Goal: Information Seeking & Learning: Check status

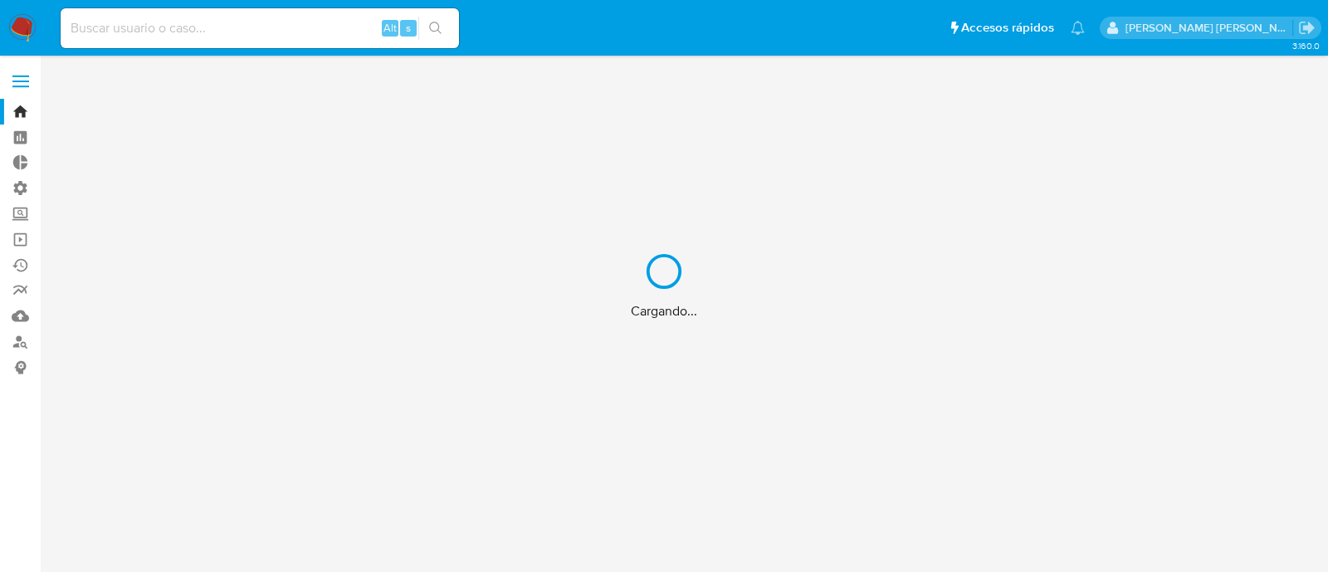
click at [161, 23] on div "Cargando..." at bounding box center [664, 286] width 1328 height 572
click at [204, 26] on div "Cargando..." at bounding box center [664, 286] width 1328 height 572
click at [190, 32] on div "Cargando..." at bounding box center [664, 286] width 1328 height 572
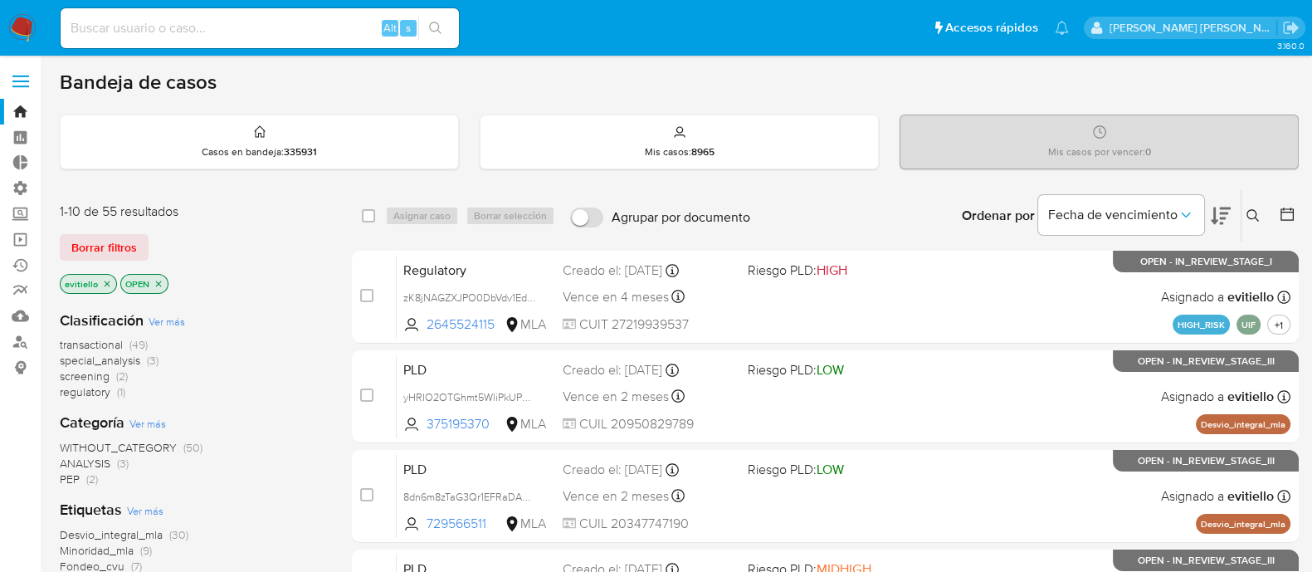
click at [323, 31] on input at bounding box center [260, 28] width 398 height 22
paste input "CkEoRmVmbelz7E1GHHOCHOUj"
type input "CkEoRmVmbelz7E1GHHOCHOUj"
click at [413, 27] on div "s" at bounding box center [408, 28] width 17 height 17
click at [422, 27] on button "search-icon" at bounding box center [435, 28] width 34 height 23
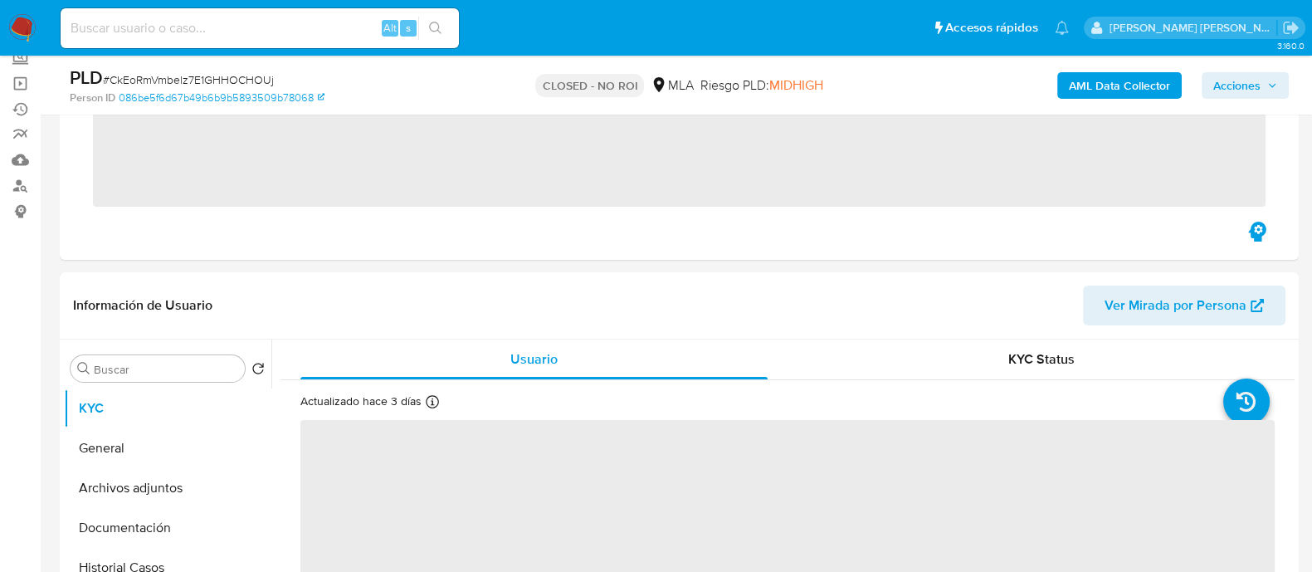
scroll to position [311, 0]
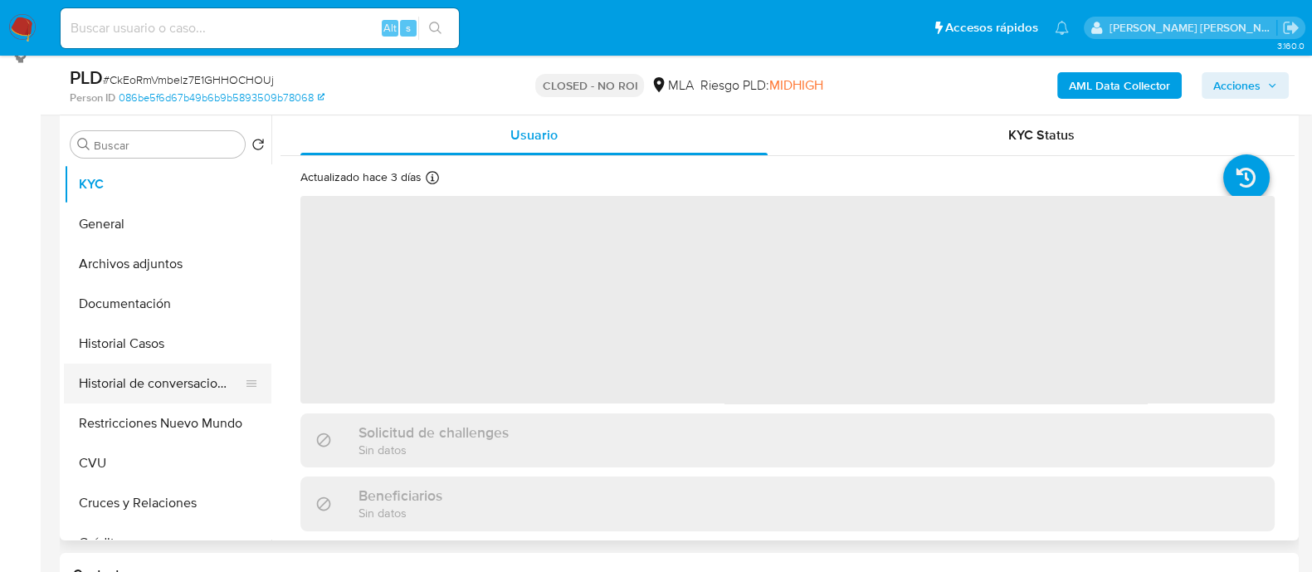
select select "10"
click at [186, 386] on button "Historial de conversaciones" at bounding box center [161, 384] width 194 height 40
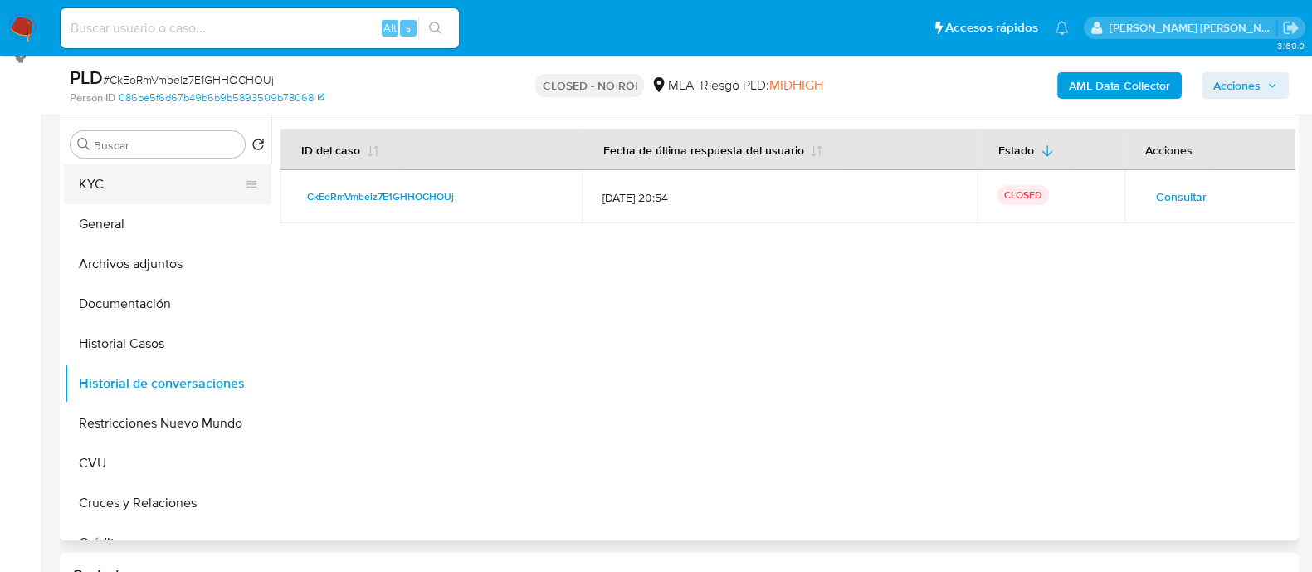
click at [174, 184] on button "KYC" at bounding box center [161, 184] width 194 height 40
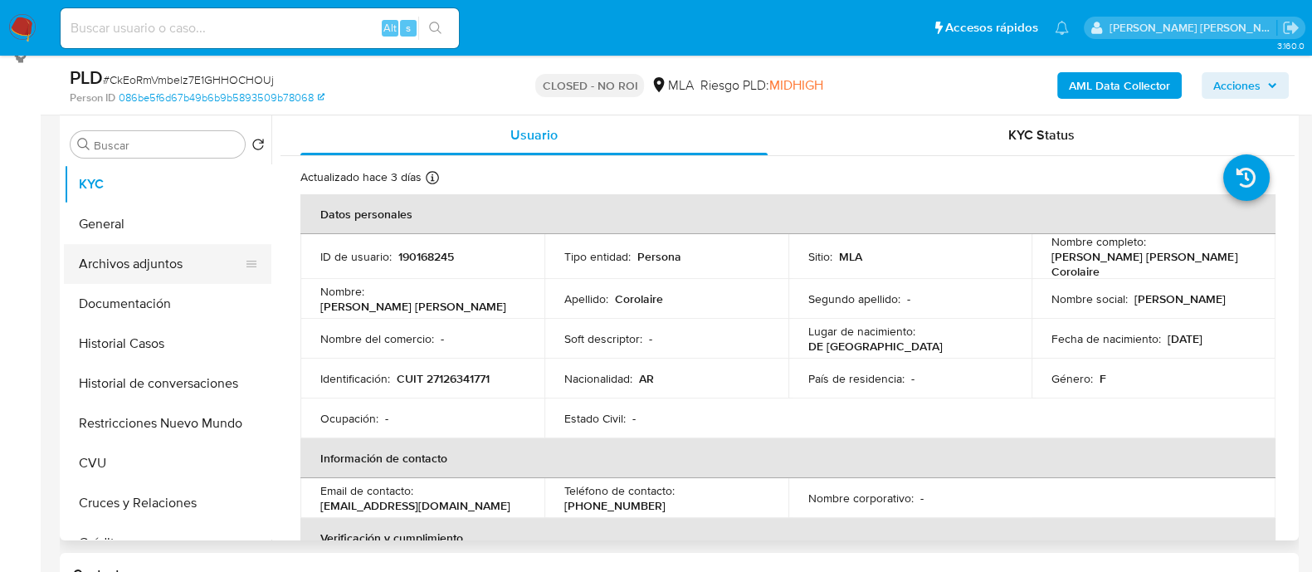
click at [193, 253] on button "Archivos adjuntos" at bounding box center [161, 264] width 194 height 40
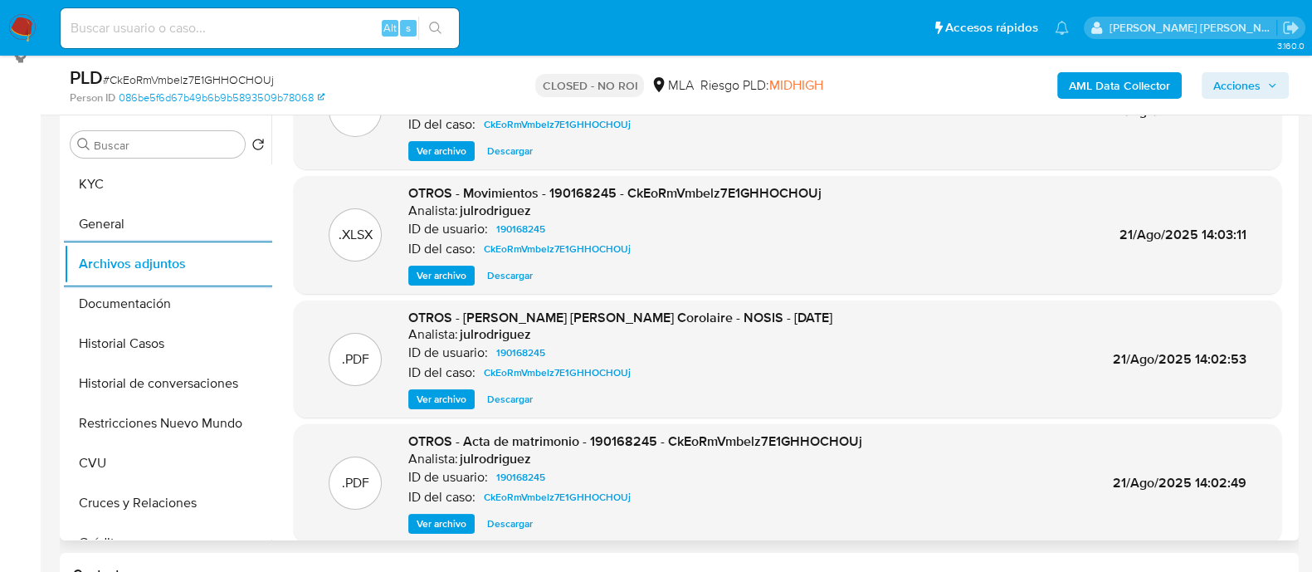
scroll to position [103, 0]
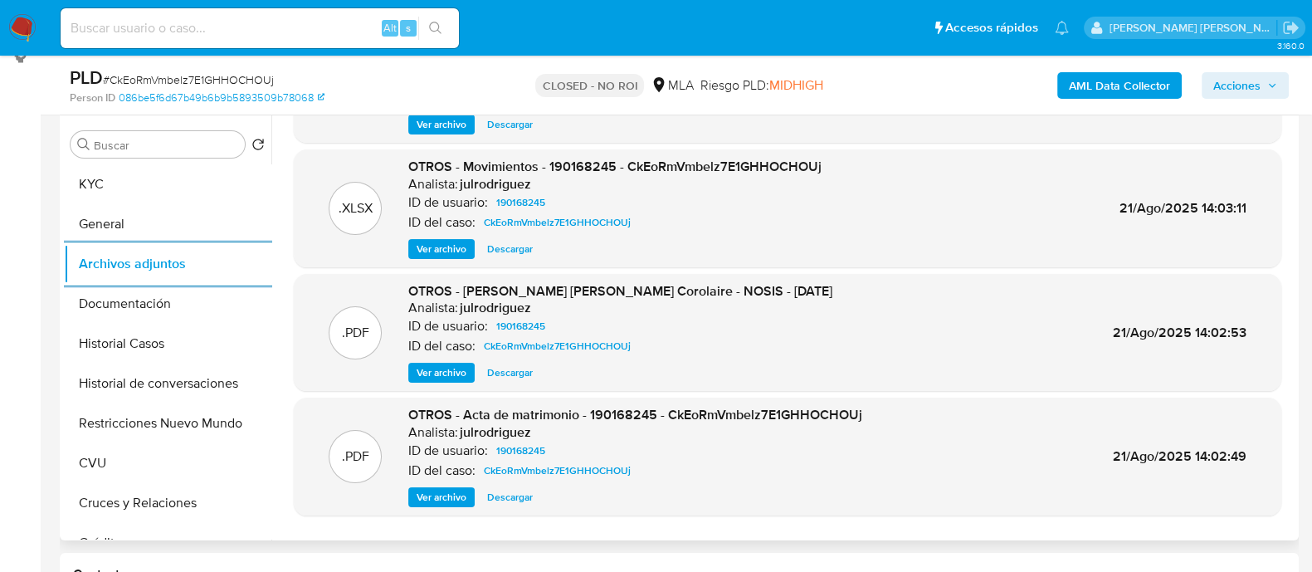
click at [442, 364] on span "Ver archivo" at bounding box center [442, 372] width 50 height 17
drag, startPoint x: 527, startPoint y: 413, endPoint x: 636, endPoint y: 412, distance: 108.7
click at [636, 412] on span "OTROS - Acta de matrimonio - 190168245 - CkEoRmVmbelz7E1GHHOCHOUj" at bounding box center [635, 414] width 454 height 19
click at [464, 490] on span "Ver archivo" at bounding box center [442, 497] width 50 height 17
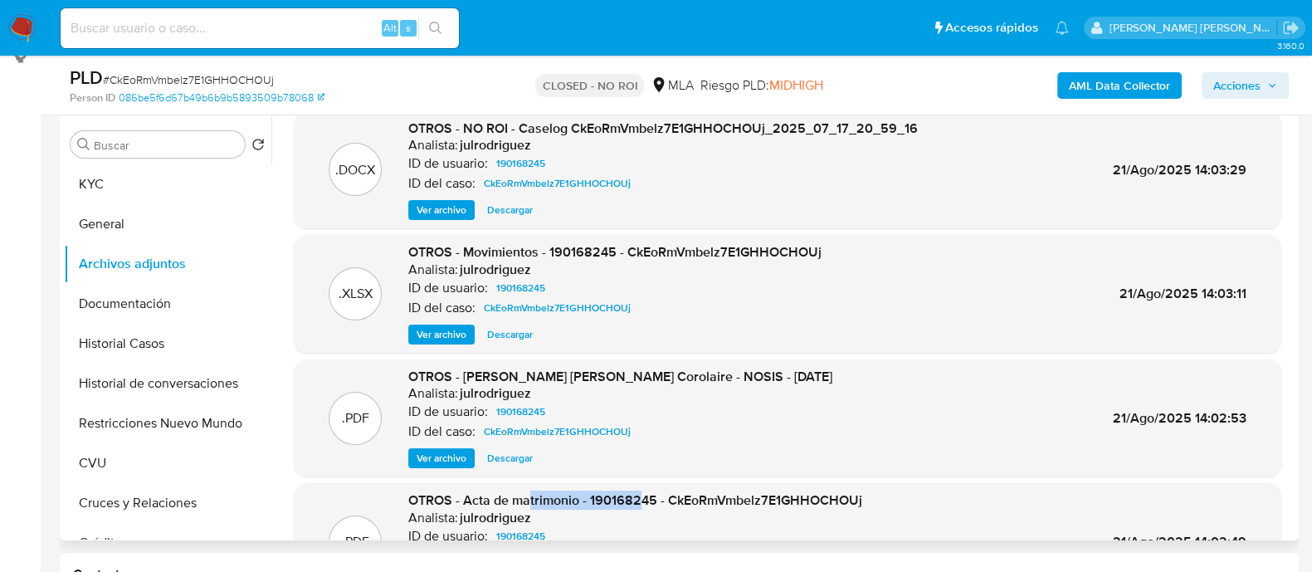
scroll to position [0, 0]
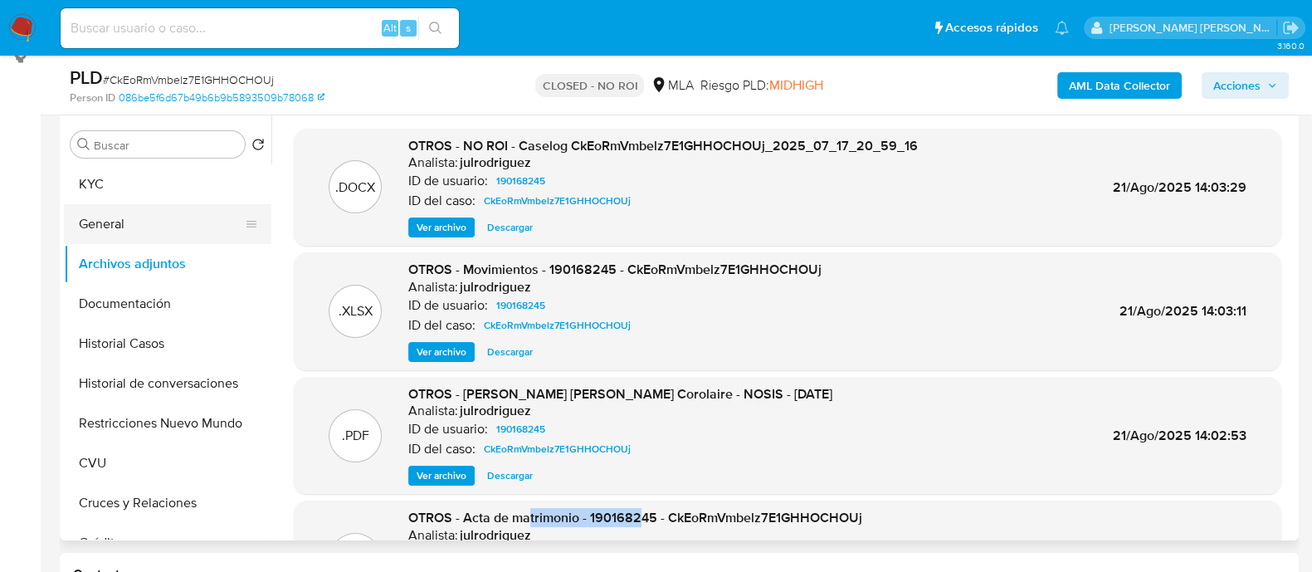
click at [170, 221] on button "General" at bounding box center [161, 224] width 194 height 40
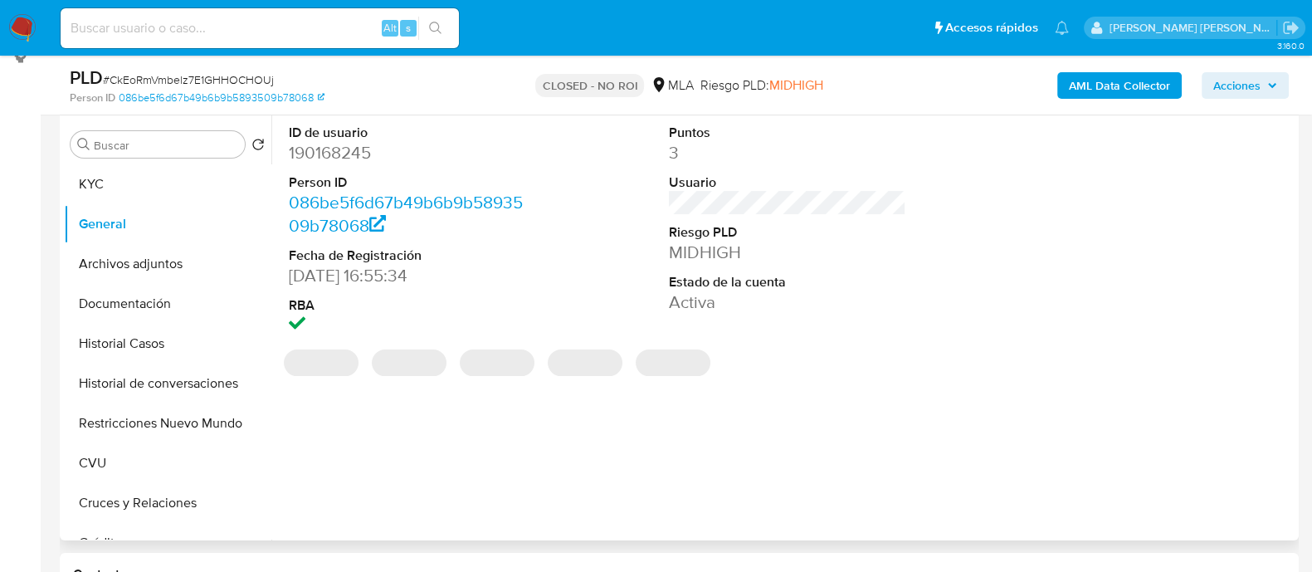
click at [335, 145] on dd "190168245" at bounding box center [407, 152] width 237 height 23
copy dd "190168245"
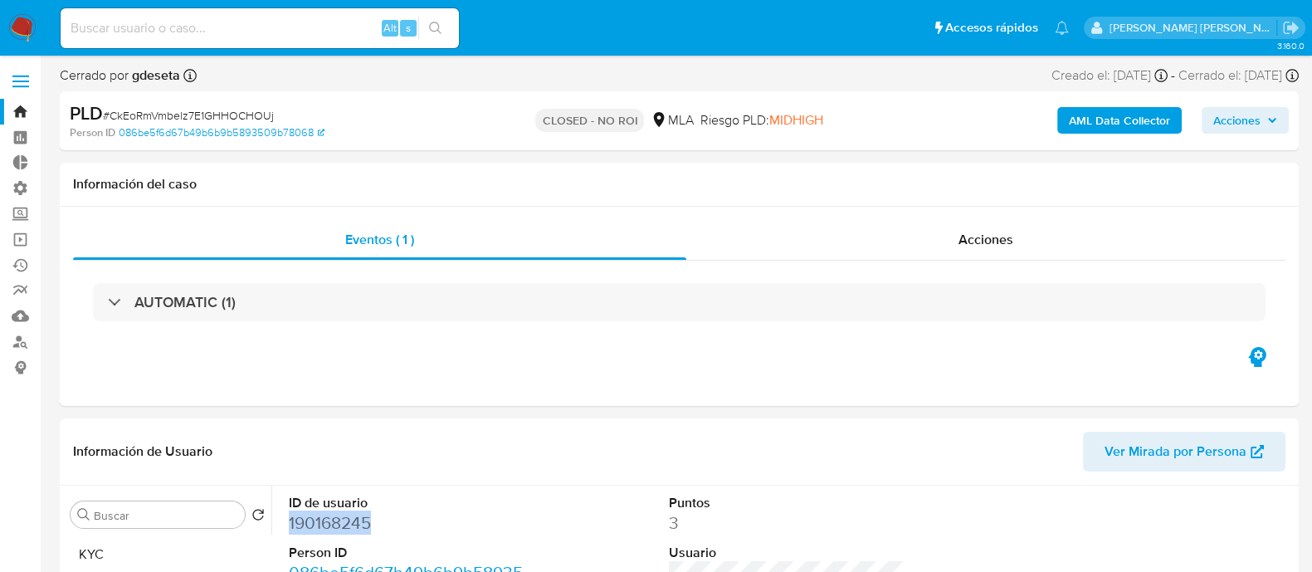
click at [28, 27] on img at bounding box center [22, 28] width 28 height 28
